Goal: Communication & Community: Share content

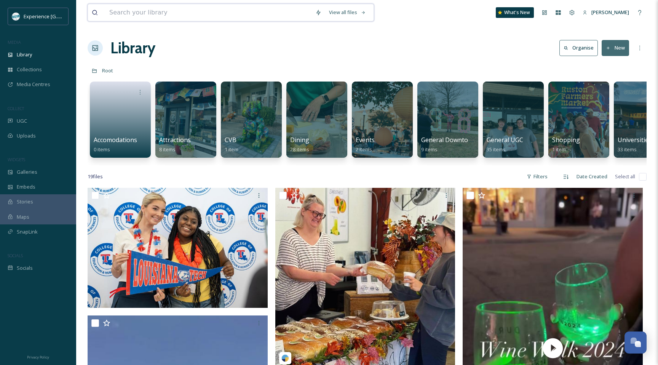
click at [235, 6] on input at bounding box center [208, 12] width 206 height 17
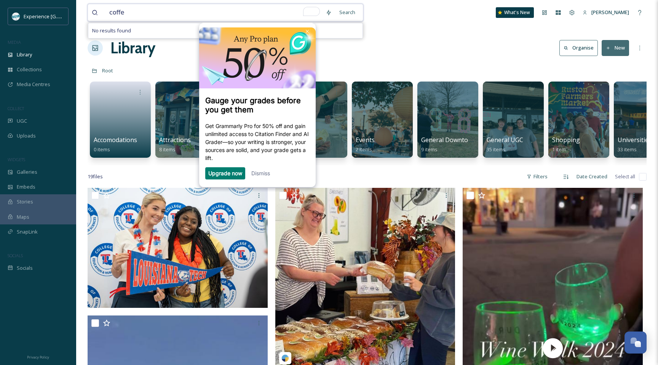
type input "coffee"
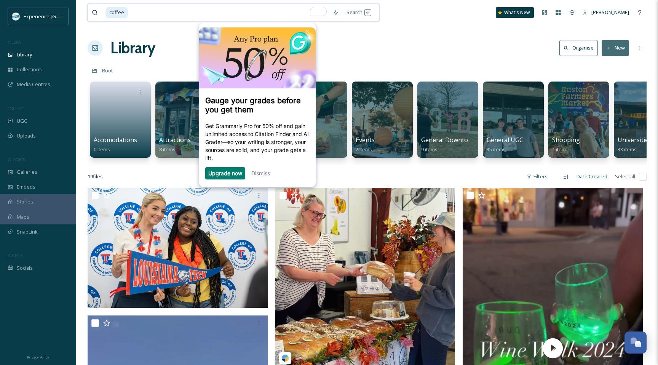
click at [147, 19] on input "To enrich screen reader interactions, please activate Accessibility in Grammarl…" at bounding box center [229, 12] width 200 height 17
click at [263, 179] on div "Dismiss" at bounding box center [260, 173] width 19 height 12
click at [263, 176] on link "Dismiss" at bounding box center [260, 173] width 19 height 6
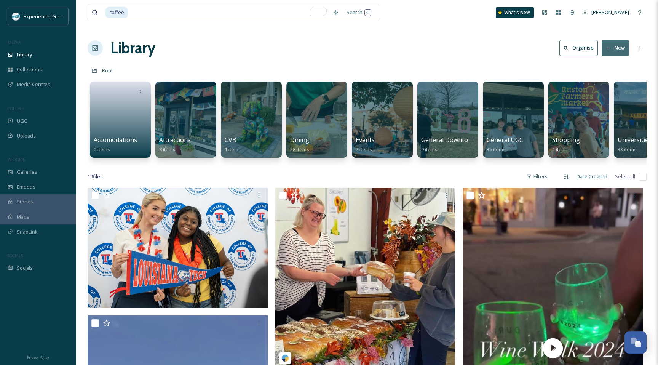
click at [93, 10] on icon at bounding box center [94, 12] width 5 height 5
click at [164, 11] on input "To enrich screen reader interactions, please activate Accessibility in Grammarl…" at bounding box center [229, 12] width 200 height 17
type input "coffee"
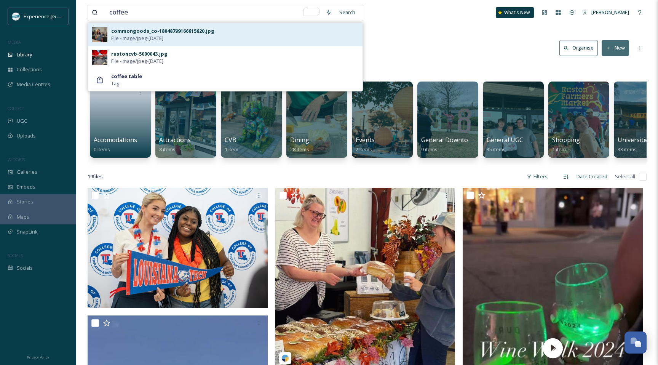
click at [163, 32] on div "commongoods_co-18048799166615620.jpg" at bounding box center [162, 30] width 103 height 7
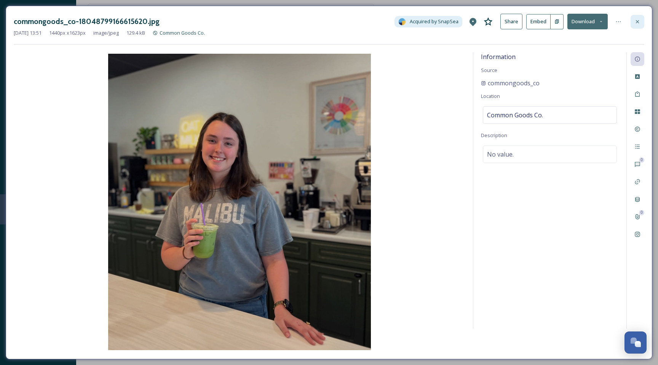
click at [637, 19] on icon at bounding box center [637, 22] width 6 height 6
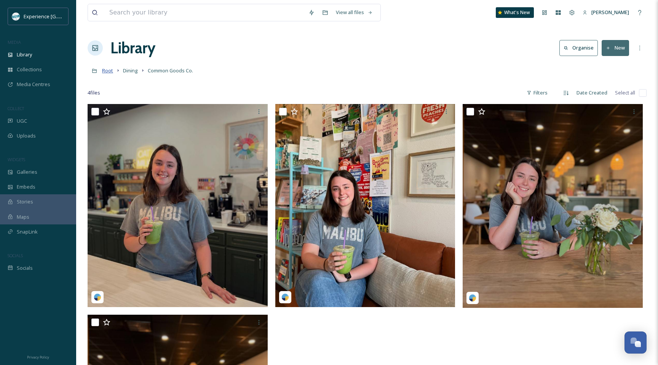
click at [112, 72] on span "Root" at bounding box center [107, 70] width 11 height 7
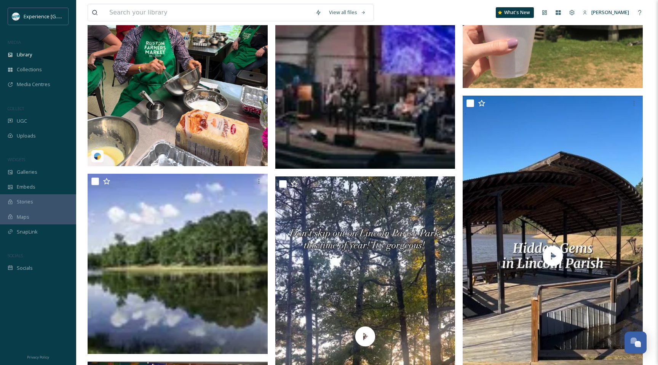
scroll to position [899, 0]
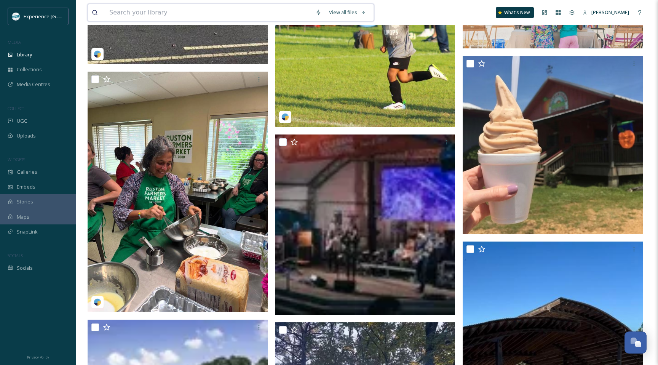
click at [177, 18] on input at bounding box center [208, 12] width 206 height 17
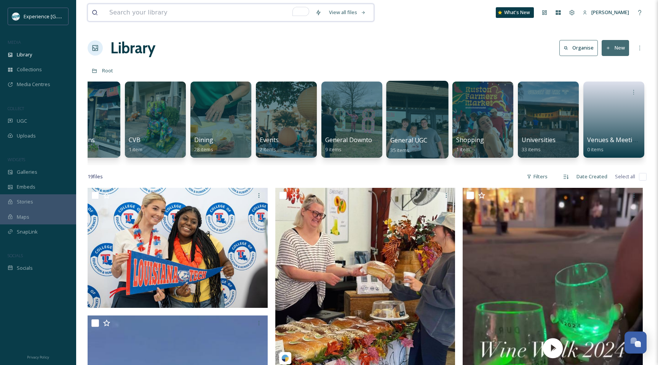
scroll to position [0, 0]
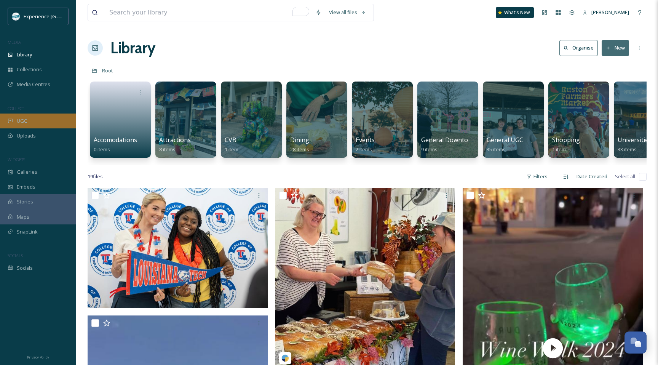
click at [37, 114] on div "UGC" at bounding box center [38, 120] width 76 height 15
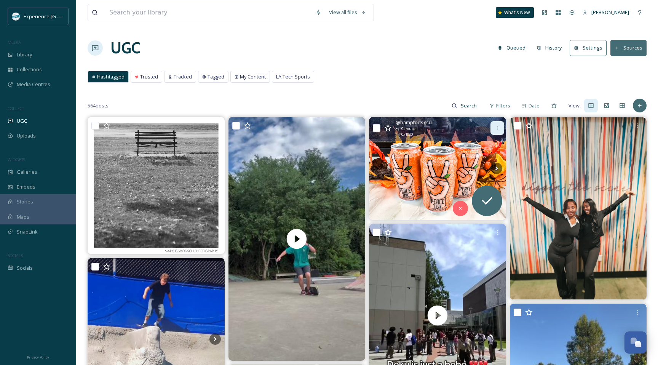
click at [496, 127] on icon at bounding box center [497, 128] width 6 height 6
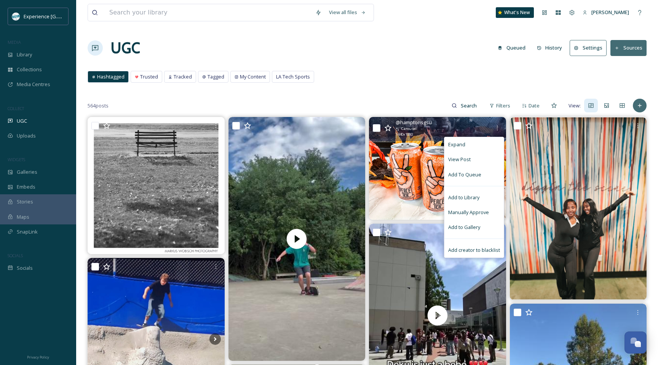
click at [415, 178] on img at bounding box center [437, 168] width 137 height 103
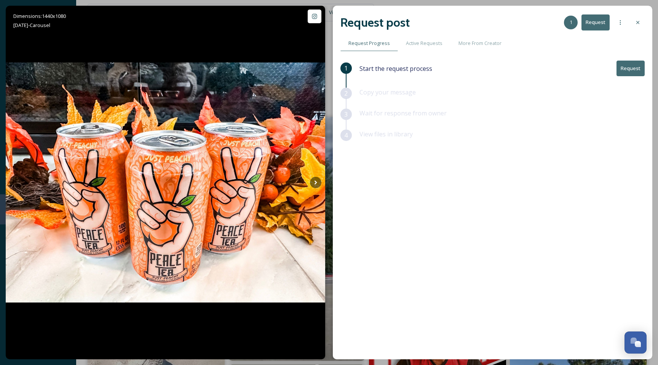
click at [628, 63] on button "Request" at bounding box center [630, 69] width 28 height 16
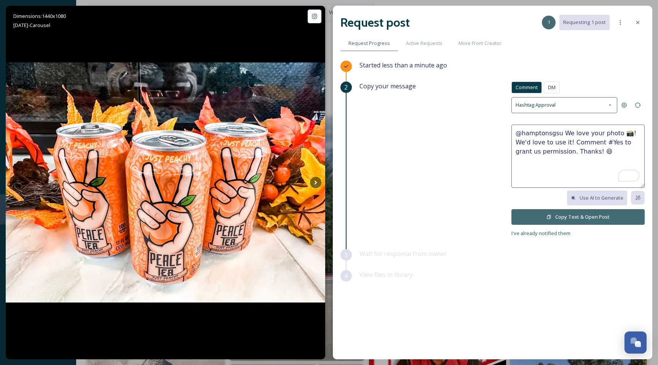
drag, startPoint x: 561, startPoint y: 132, endPoint x: 584, endPoint y: 153, distance: 31.0
click at [584, 153] on textarea "@hamptonsgsu We love your photo 📸! We'd love to use it! Comment #Yes to grant u…" at bounding box center [577, 155] width 133 height 63
click at [561, 88] on div "Comment DM Comment DM" at bounding box center [577, 89] width 133 height 16
click at [555, 88] on span "DM" at bounding box center [552, 87] width 8 height 7
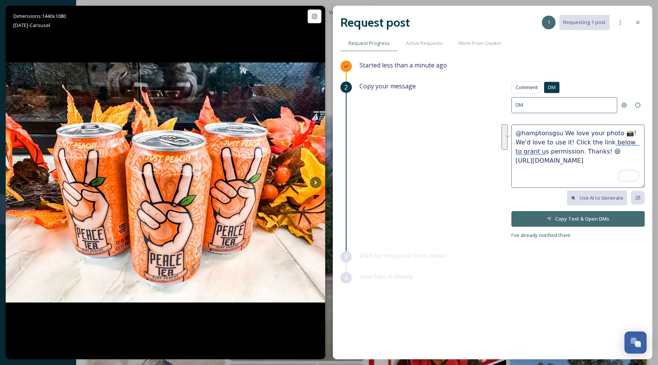
drag, startPoint x: 560, startPoint y: 131, endPoint x: 547, endPoint y: 150, distance: 22.8
click at [547, 150] on textarea "@hamptonsgsu We love your photo 📸! We'd love to use it! Click the link below to…" at bounding box center [577, 155] width 133 height 63
click at [576, 136] on textarea "@hamptonsgsu We love your photo 📸! We'd love to use it! Click the link below to…" at bounding box center [577, 155] width 133 height 63
drag, startPoint x: 562, startPoint y: 130, endPoint x: 552, endPoint y: 143, distance: 15.8
click at [552, 143] on textarea "@hamptonsgsu We love your photo 📸! We'd love to use it! Click the link below to…" at bounding box center [577, 155] width 133 height 63
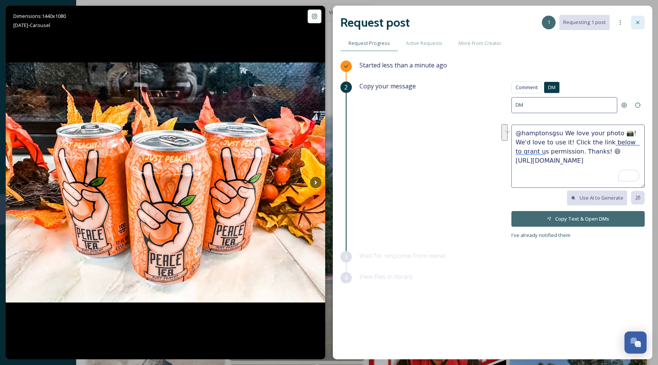
click at [638, 19] on icon at bounding box center [638, 22] width 6 height 6
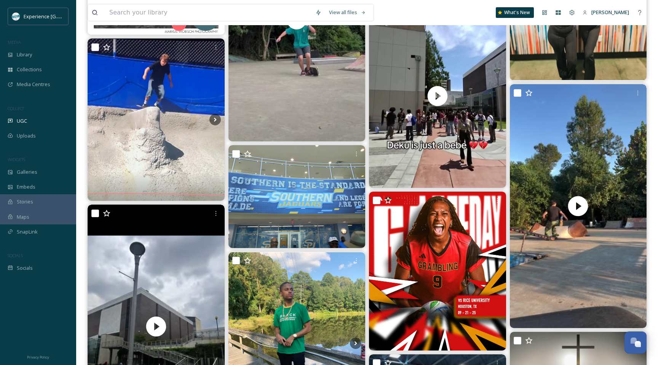
scroll to position [241, 0]
